Goal: Task Accomplishment & Management: Manage account settings

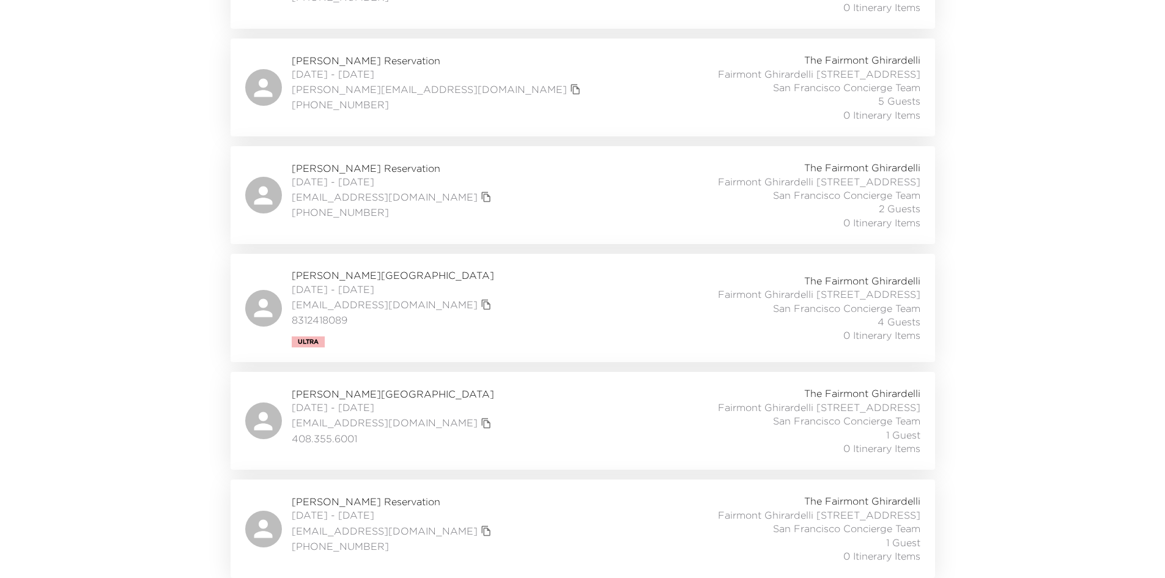
scroll to position [1004, 0]
click at [479, 507] on div "Christy Ryan Reservation 08/31/2025 - 09/01/2025 cmcdryan@gmail.com 303-809-281…" at bounding box center [582, 528] width 675 height 68
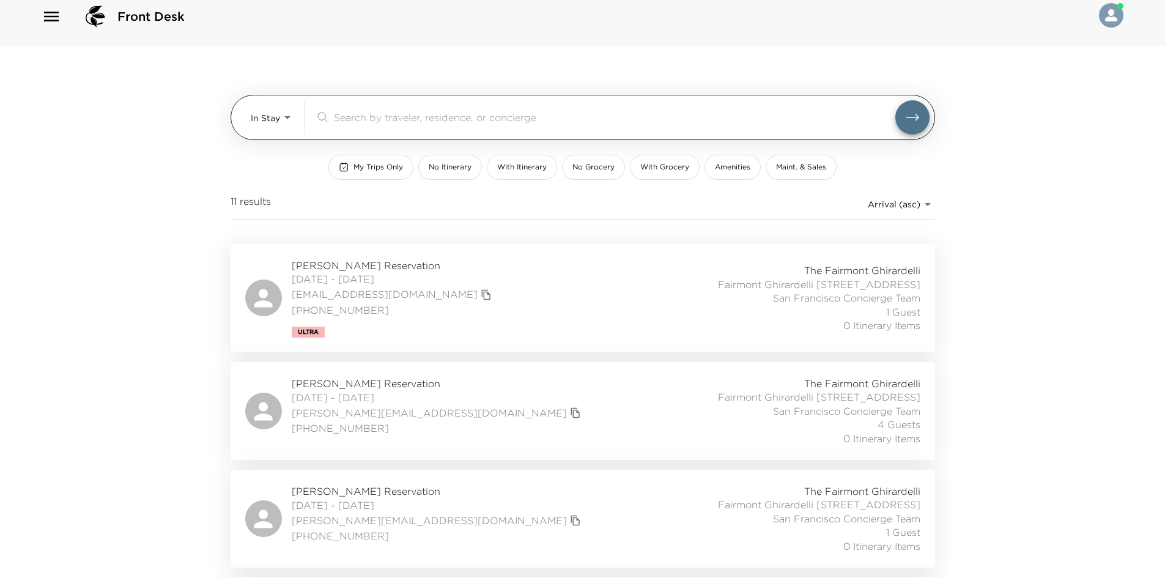
scroll to position [0, 0]
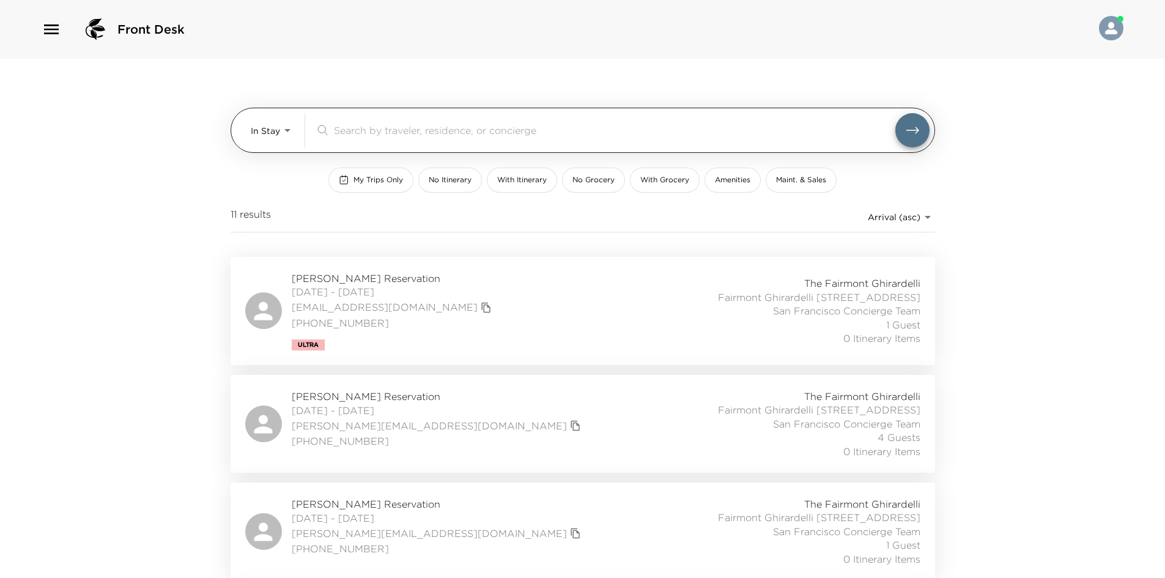
click at [274, 127] on body "Front Desk In Stay In-Stay ​ My Trips Only No Itinerary With Itinerary No Groce…" at bounding box center [582, 289] width 1165 height 578
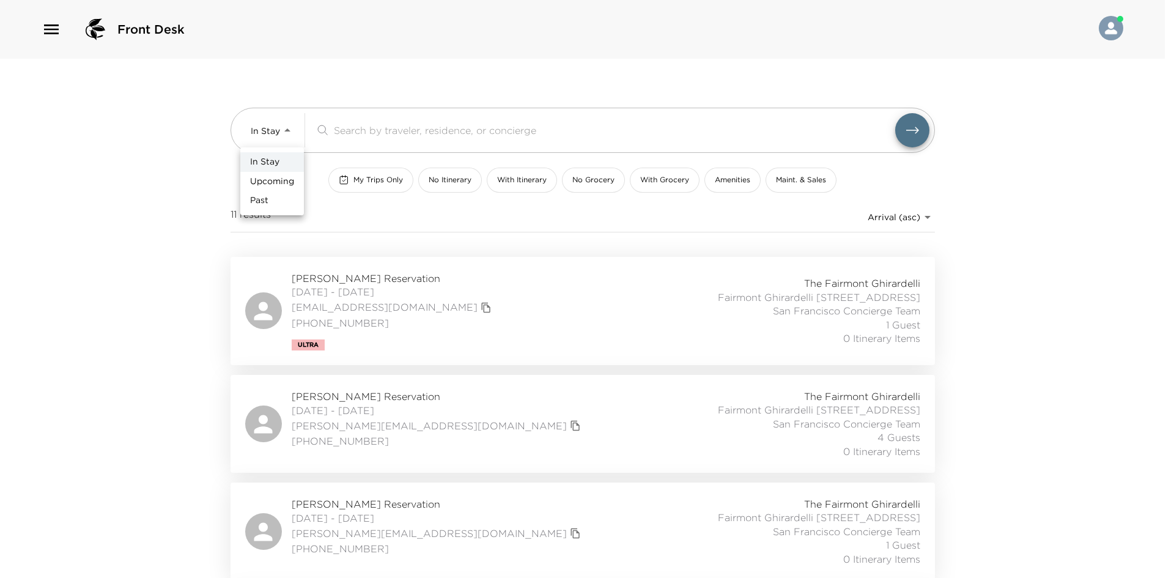
click at [279, 175] on span "Upcoming" at bounding box center [272, 181] width 44 height 12
type input "Upcoming"
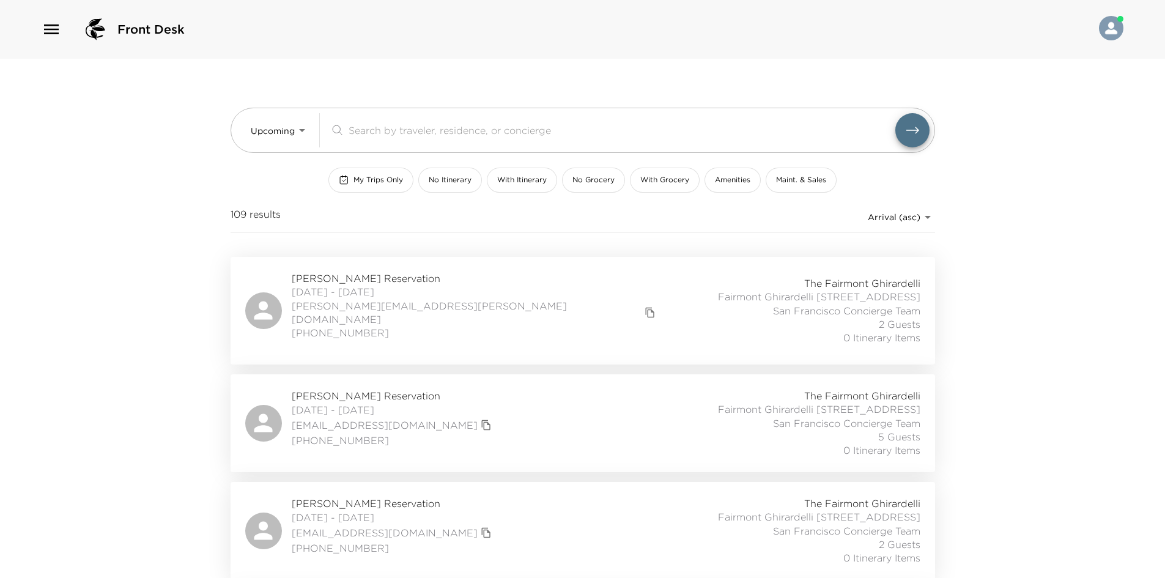
click at [201, 177] on div "Front Desk Upcoming Upcoming ​ My Trips Only No Itinerary With Itinerary No Gro…" at bounding box center [582, 289] width 1165 height 578
click at [518, 312] on div "Fred Berkowitz Reservation 09/01/2025 - 09/04/2025 fred.berkowitz@icloud.com 41…" at bounding box center [582, 310] width 675 height 78
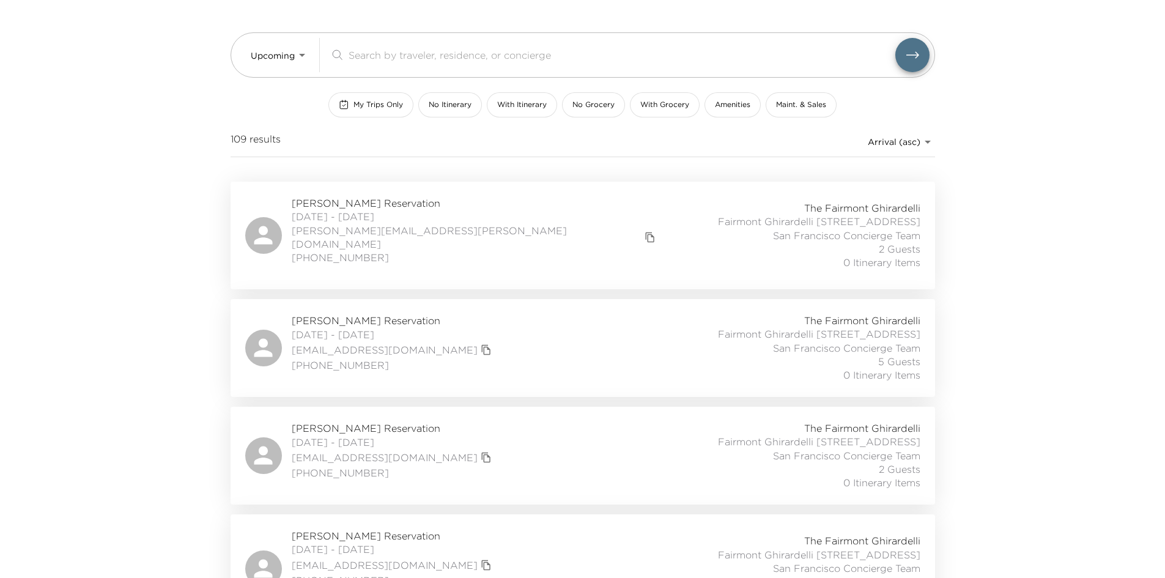
scroll to position [122, 0]
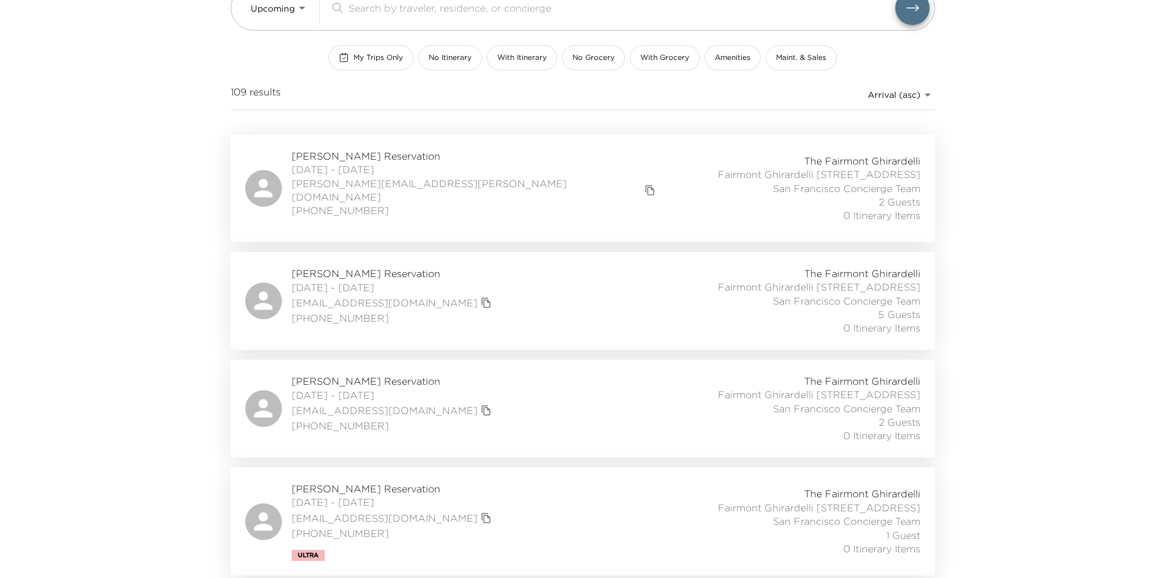
click at [465, 320] on div "Mike Slegers Reservation 09/03/2025 - 09/07/2025 mikejslegs@gmail.com +1 650 28…" at bounding box center [582, 301] width 675 height 68
click at [479, 433] on div "Gieriet Bowen Reservation 09/03/2025 - 09/07/2025 gierietsbowen@gmail.com (847)…" at bounding box center [582, 408] width 675 height 68
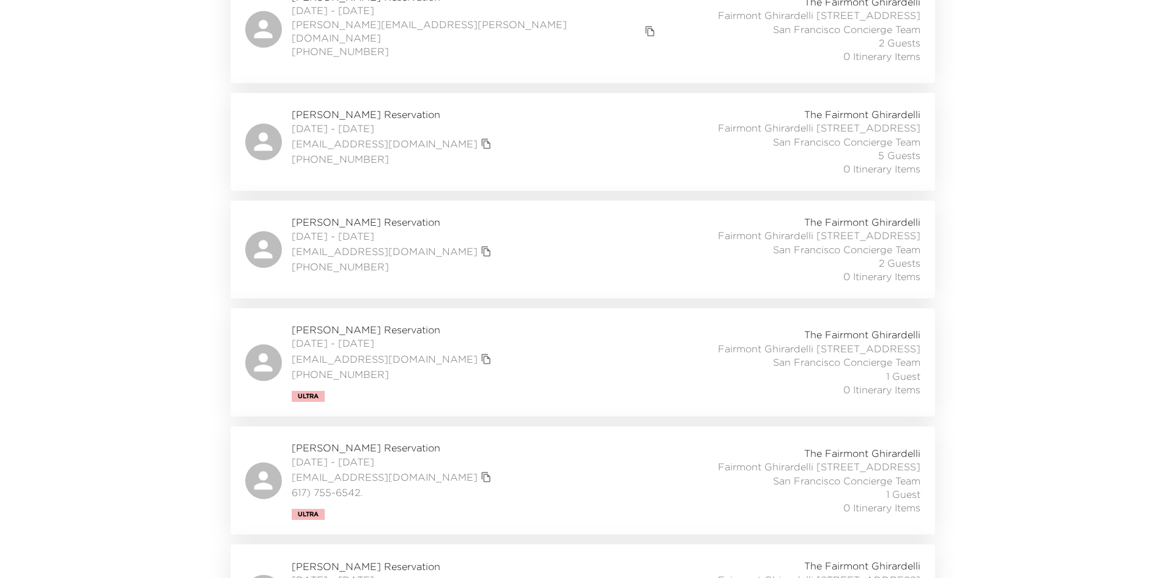
scroll to position [306, 0]
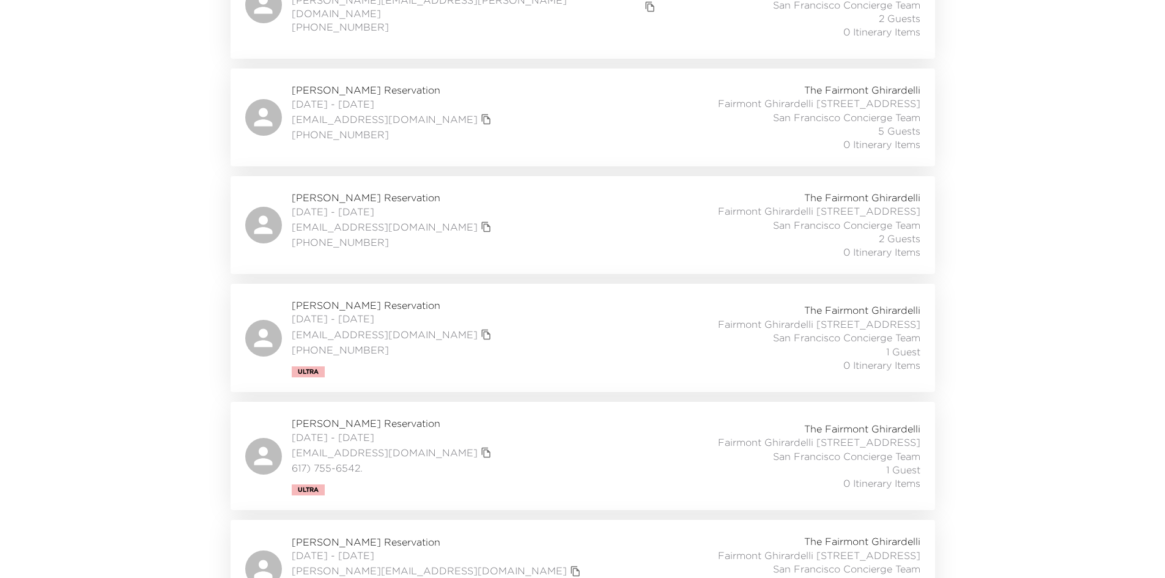
click at [489, 370] on div "Mike Tembreull Reservation 09/03/2025 - 09/05/2025 mat4711@comcast.net 425-949-…" at bounding box center [582, 337] width 675 height 79
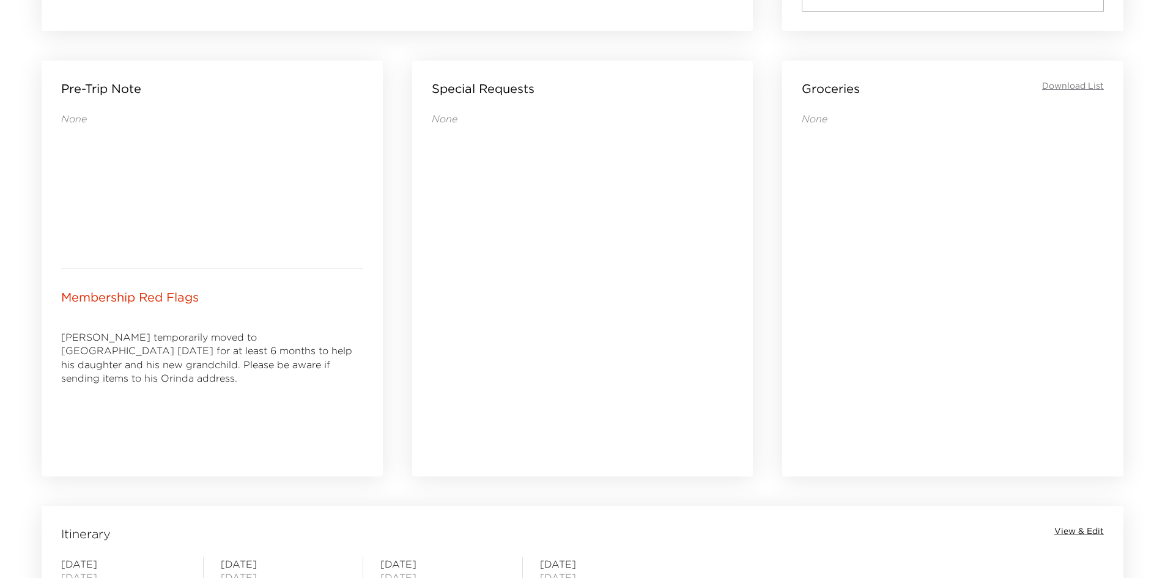
scroll to position [505, 0]
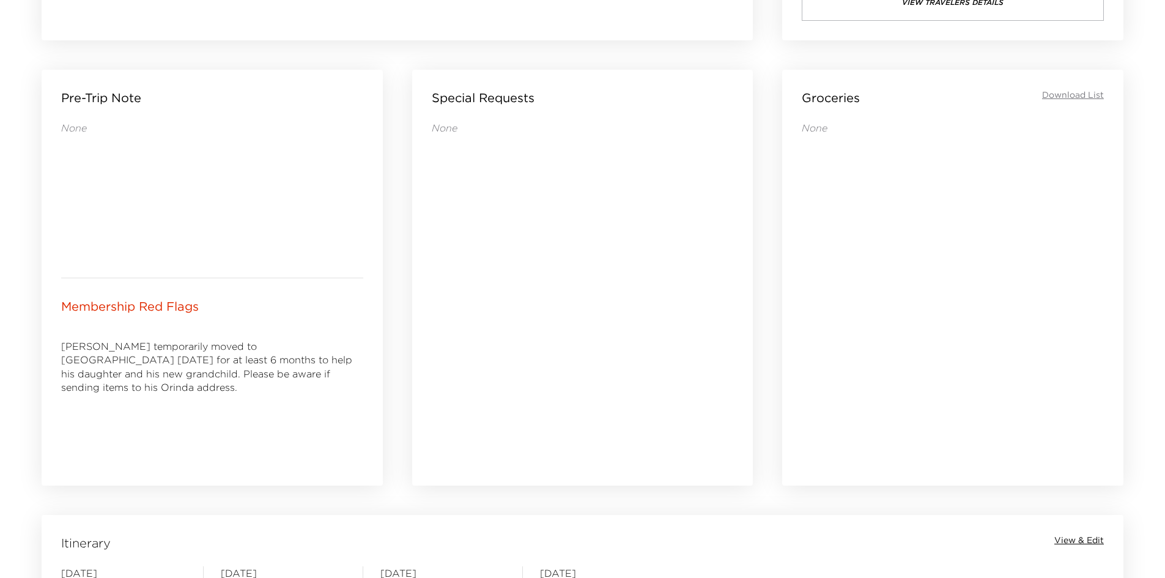
drag, startPoint x: 518, startPoint y: 359, endPoint x: 512, endPoint y: 358, distance: 6.1
drag, startPoint x: 512, startPoint y: 358, endPoint x: 466, endPoint y: 358, distance: 46.5
click at [466, 358] on div "None" at bounding box center [583, 286] width 302 height 330
click at [463, 358] on div "None" at bounding box center [583, 286] width 302 height 330
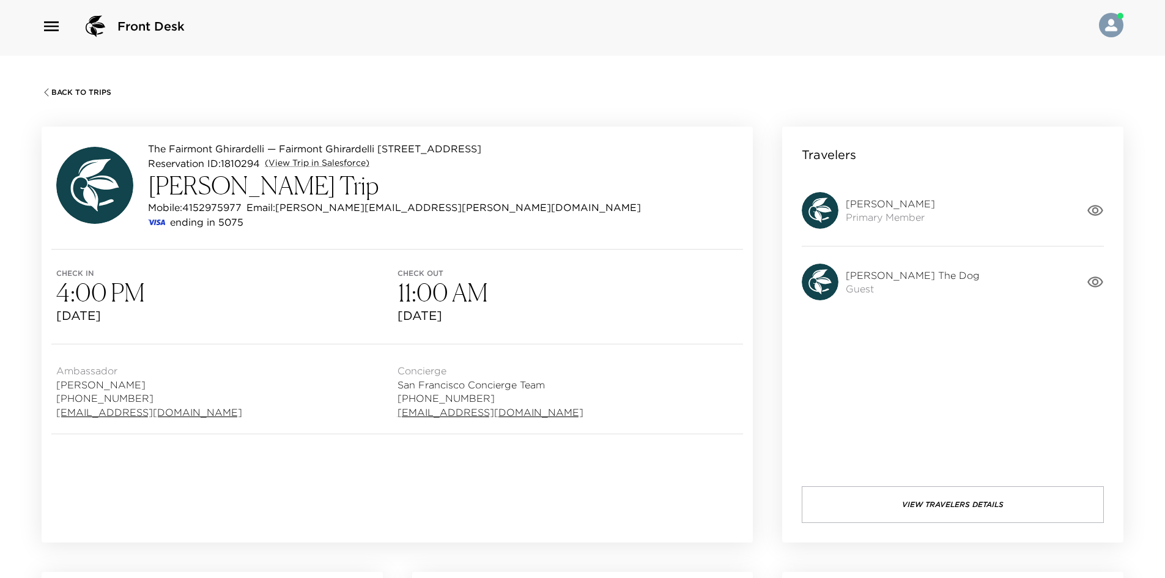
scroll to position [0, 0]
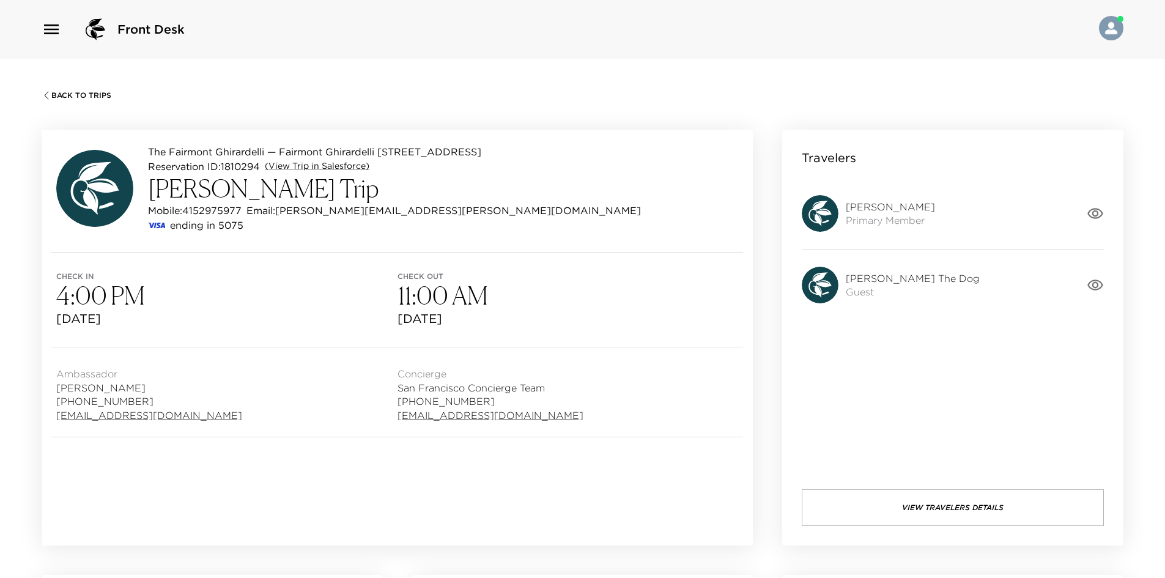
click at [910, 501] on button "View Travelers Details" at bounding box center [952, 507] width 302 height 37
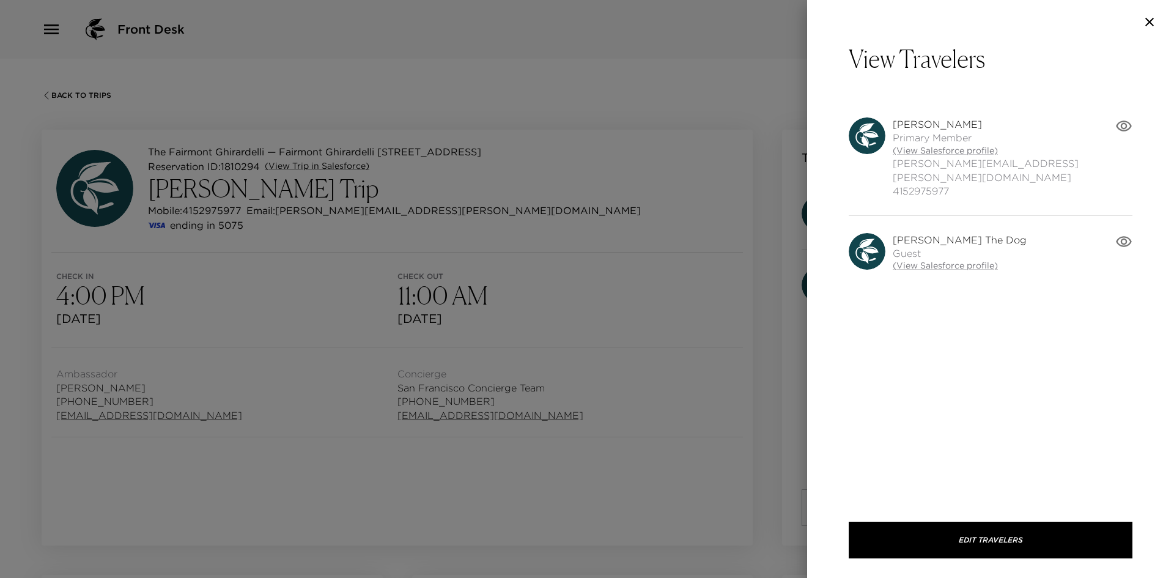
click at [597, 380] on div at bounding box center [587, 289] width 1174 height 578
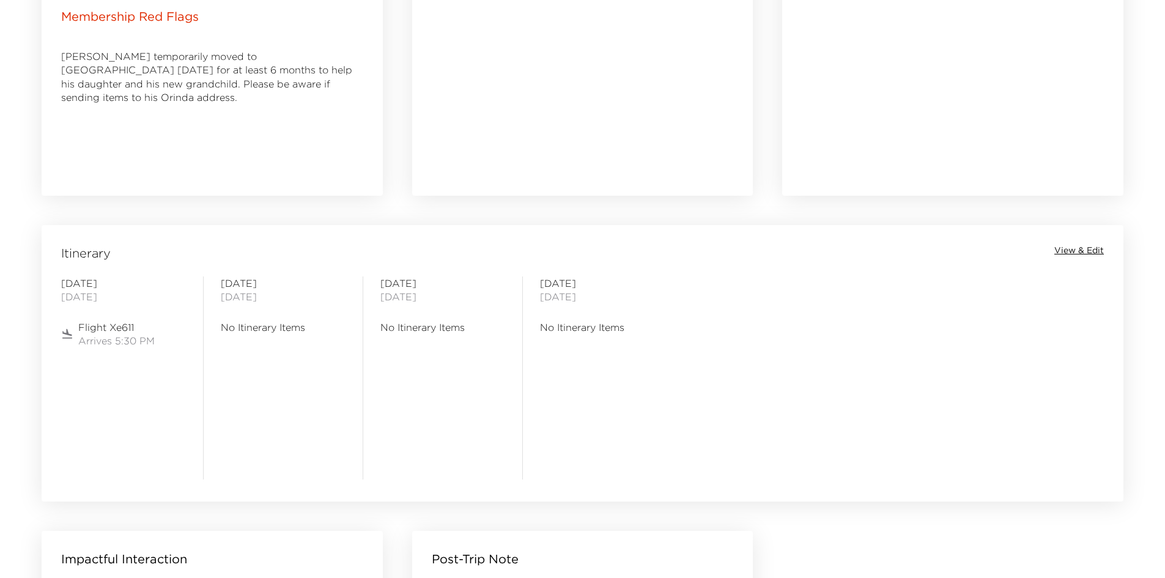
click at [1080, 249] on span "View & Edit" at bounding box center [1079, 251] width 50 height 12
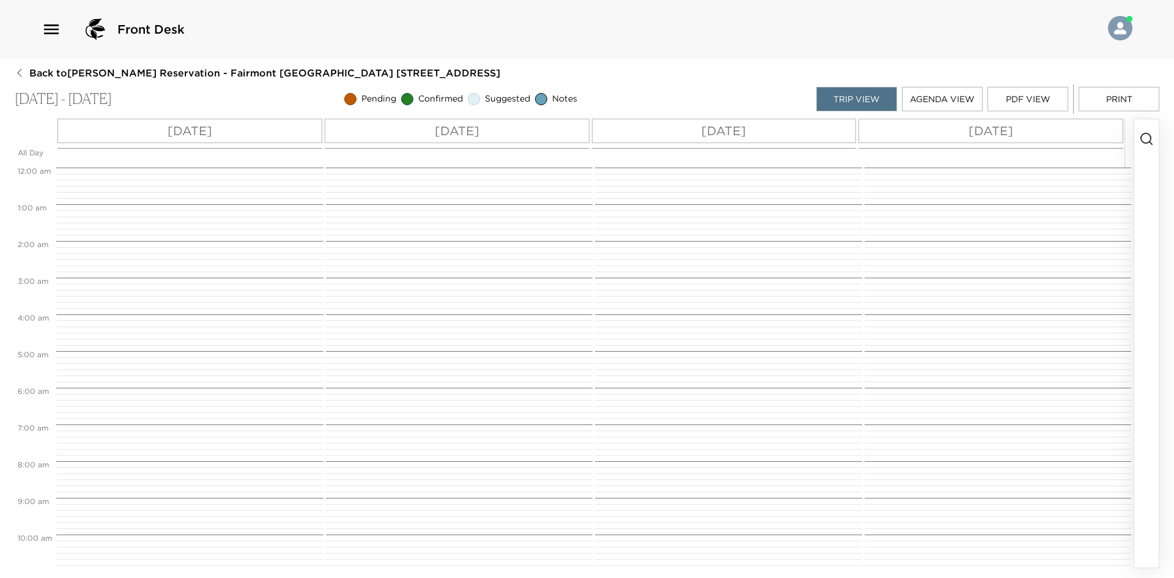
scroll to position [472, 0]
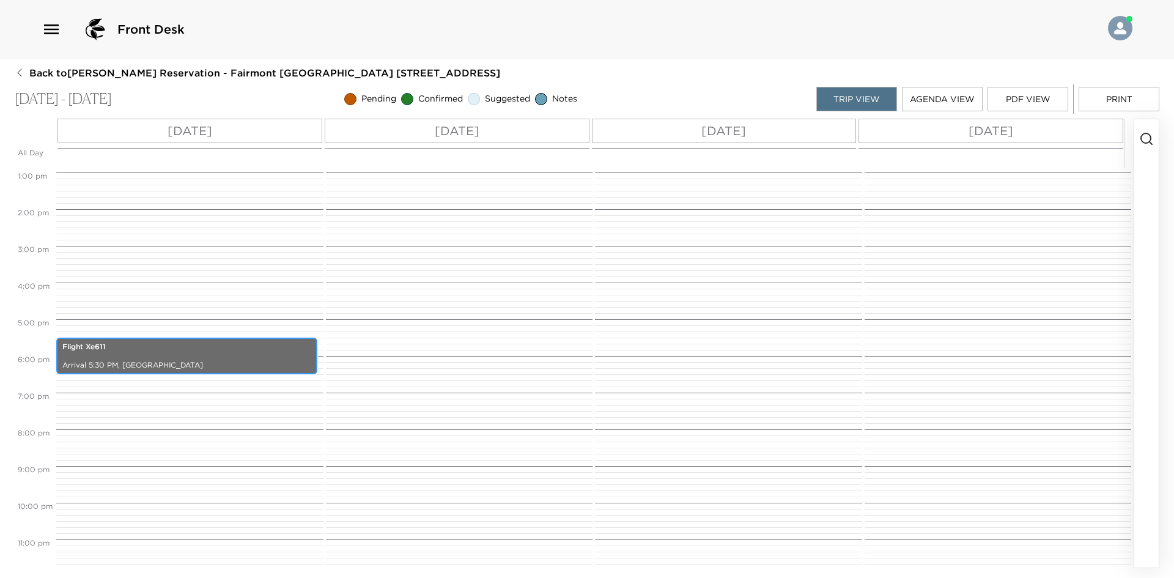
click at [166, 360] on p "Arrival 5:30 PM, Oakdale Airport" at bounding box center [186, 365] width 249 height 10
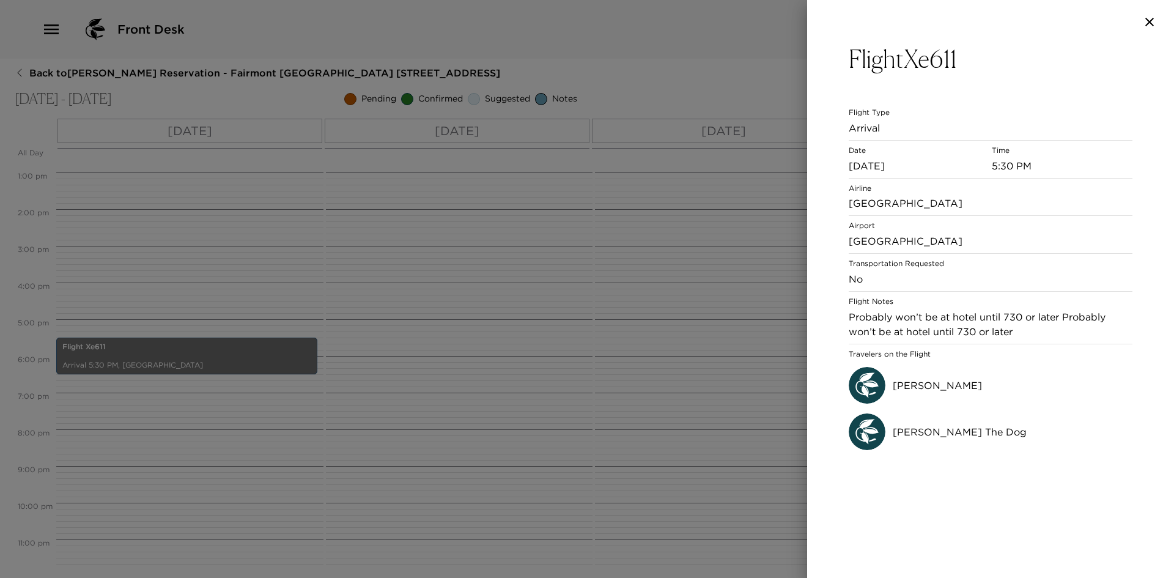
click at [648, 227] on div at bounding box center [587, 289] width 1174 height 578
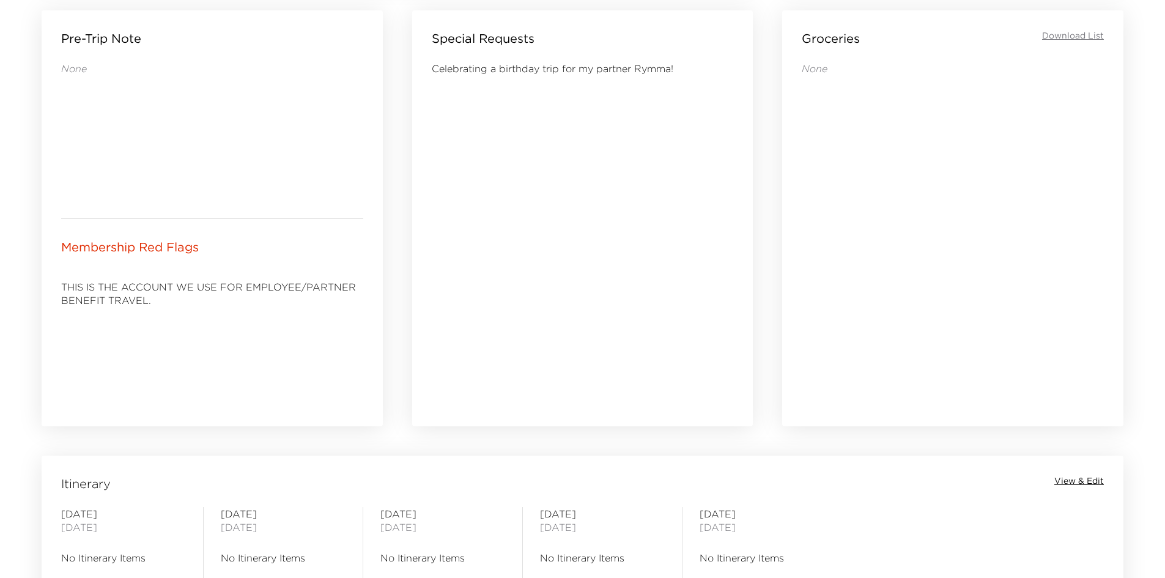
scroll to position [444, 0]
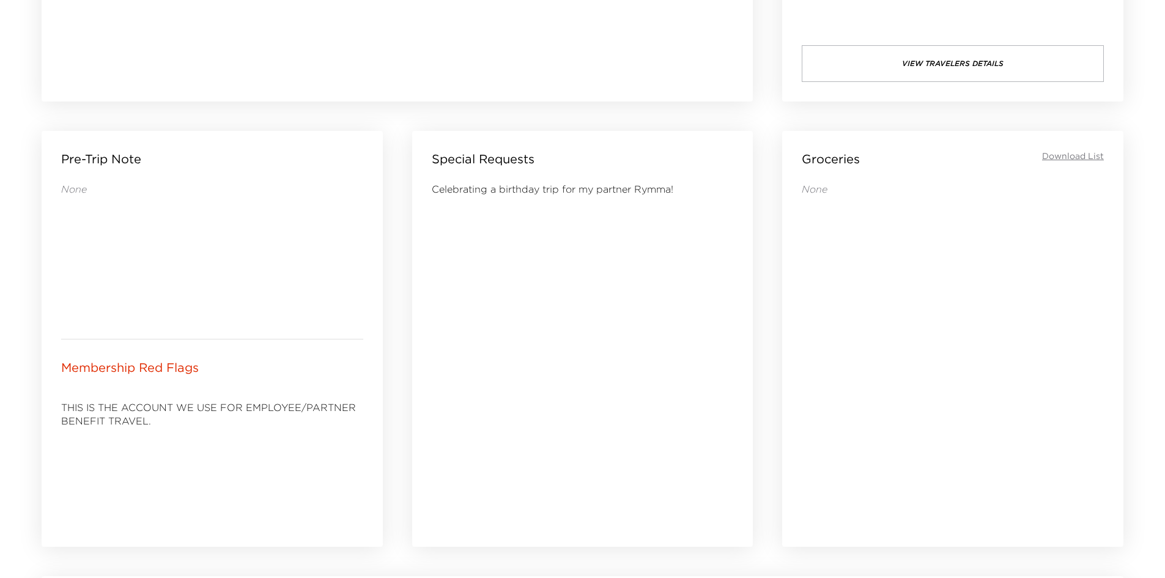
drag, startPoint x: 260, startPoint y: 254, endPoint x: 197, endPoint y: 251, distance: 62.4
click at [197, 251] on div "None" at bounding box center [212, 250] width 302 height 137
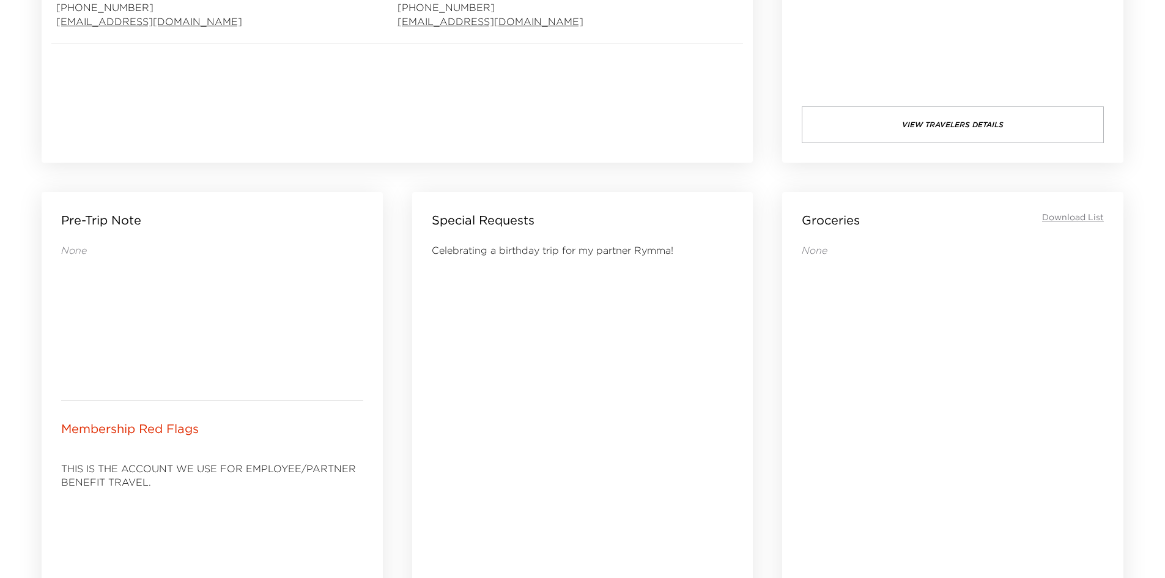
drag, startPoint x: 609, startPoint y: 323, endPoint x: 528, endPoint y: 318, distance: 82.0
click at [526, 318] on div "Celebrating a birthday trip for my partner Rymma!" at bounding box center [583, 408] width 302 height 330
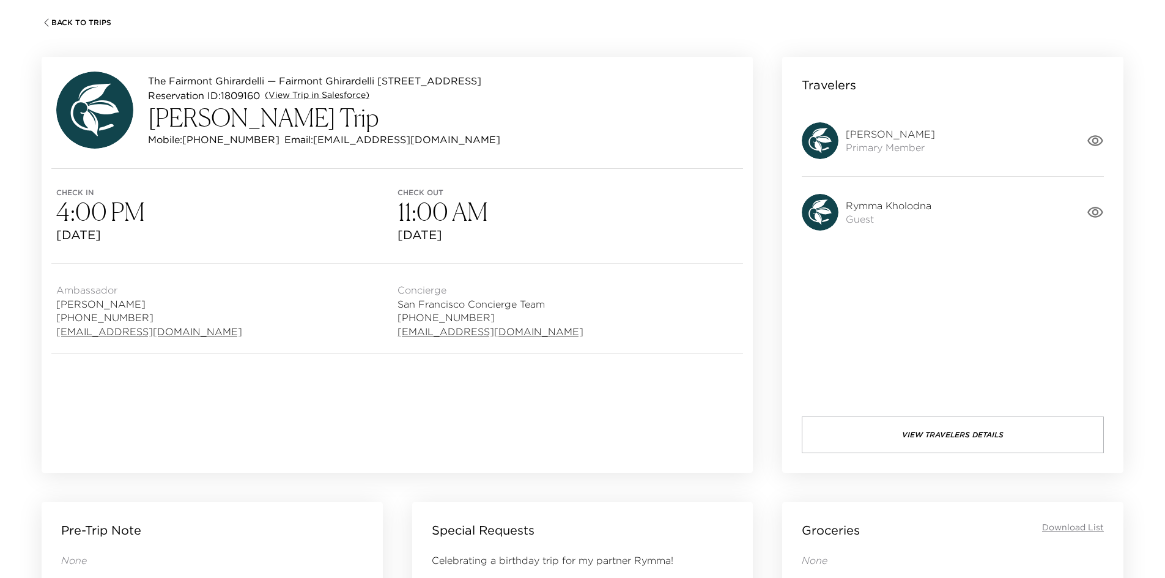
scroll to position [0, 0]
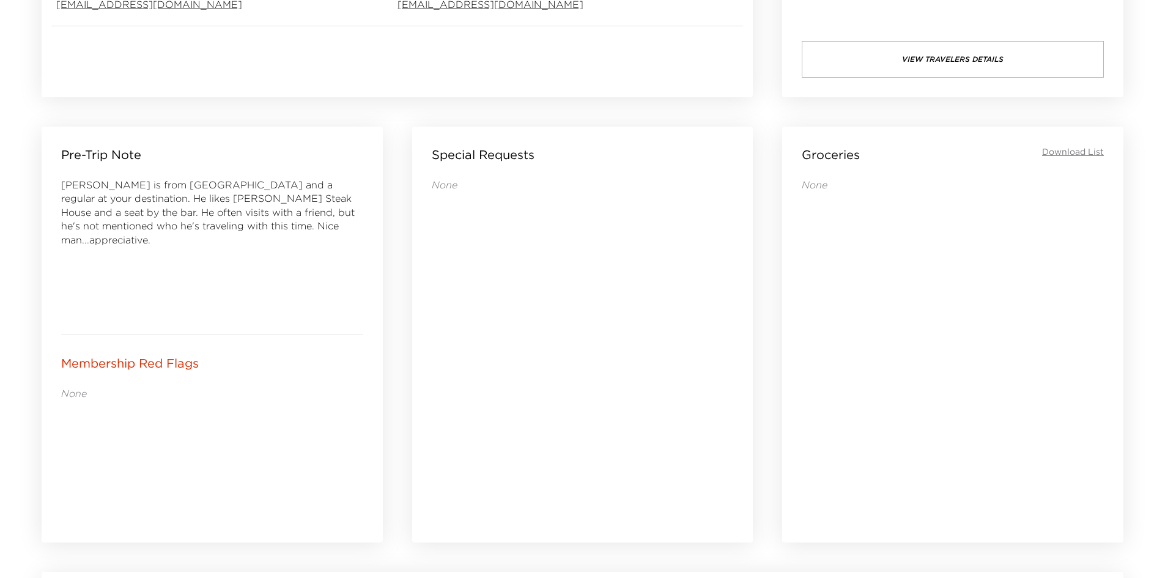
scroll to position [383, 0]
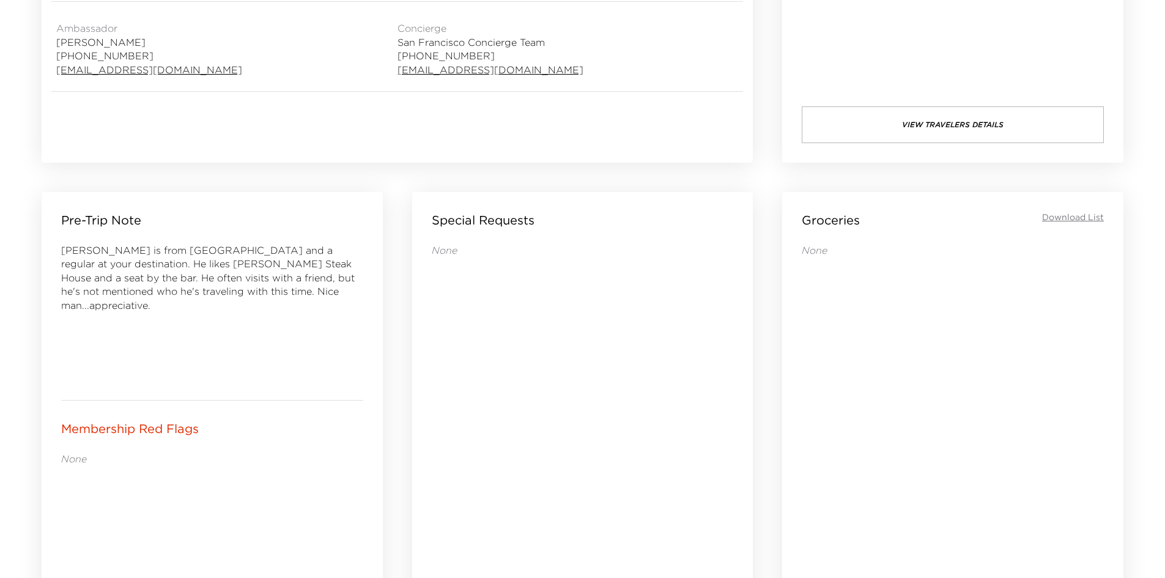
drag, startPoint x: 509, startPoint y: 366, endPoint x: 477, endPoint y: 365, distance: 32.4
click at [477, 365] on div "None" at bounding box center [583, 408] width 302 height 330
drag, startPoint x: 474, startPoint y: 363, endPoint x: 449, endPoint y: 363, distance: 25.1
click at [449, 363] on div "None" at bounding box center [583, 408] width 302 height 330
drag, startPoint x: 525, startPoint y: 325, endPoint x: 519, endPoint y: 326, distance: 6.2
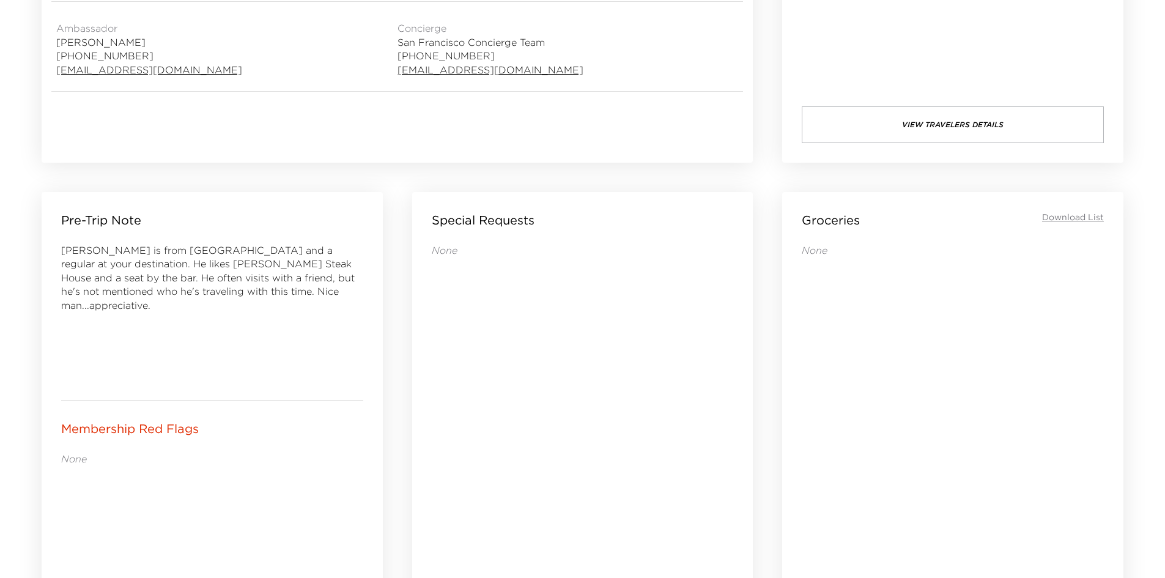
drag, startPoint x: 519, startPoint y: 326, endPoint x: 507, endPoint y: 326, distance: 11.6
click at [509, 326] on div "None" at bounding box center [583, 408] width 302 height 330
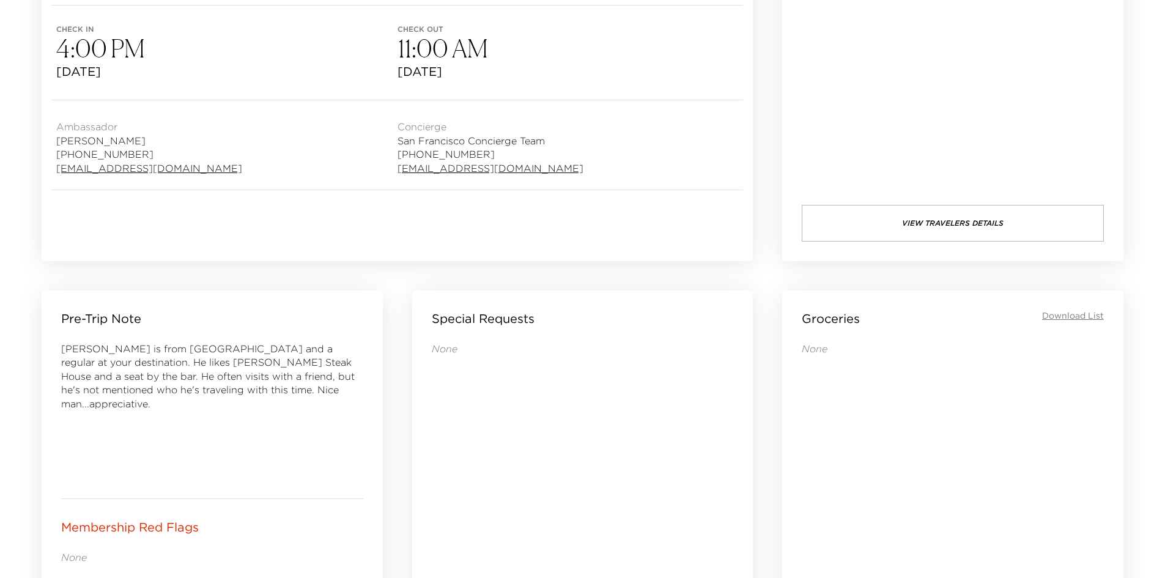
scroll to position [0, 0]
